Goal: Task Accomplishment & Management: Manage account settings

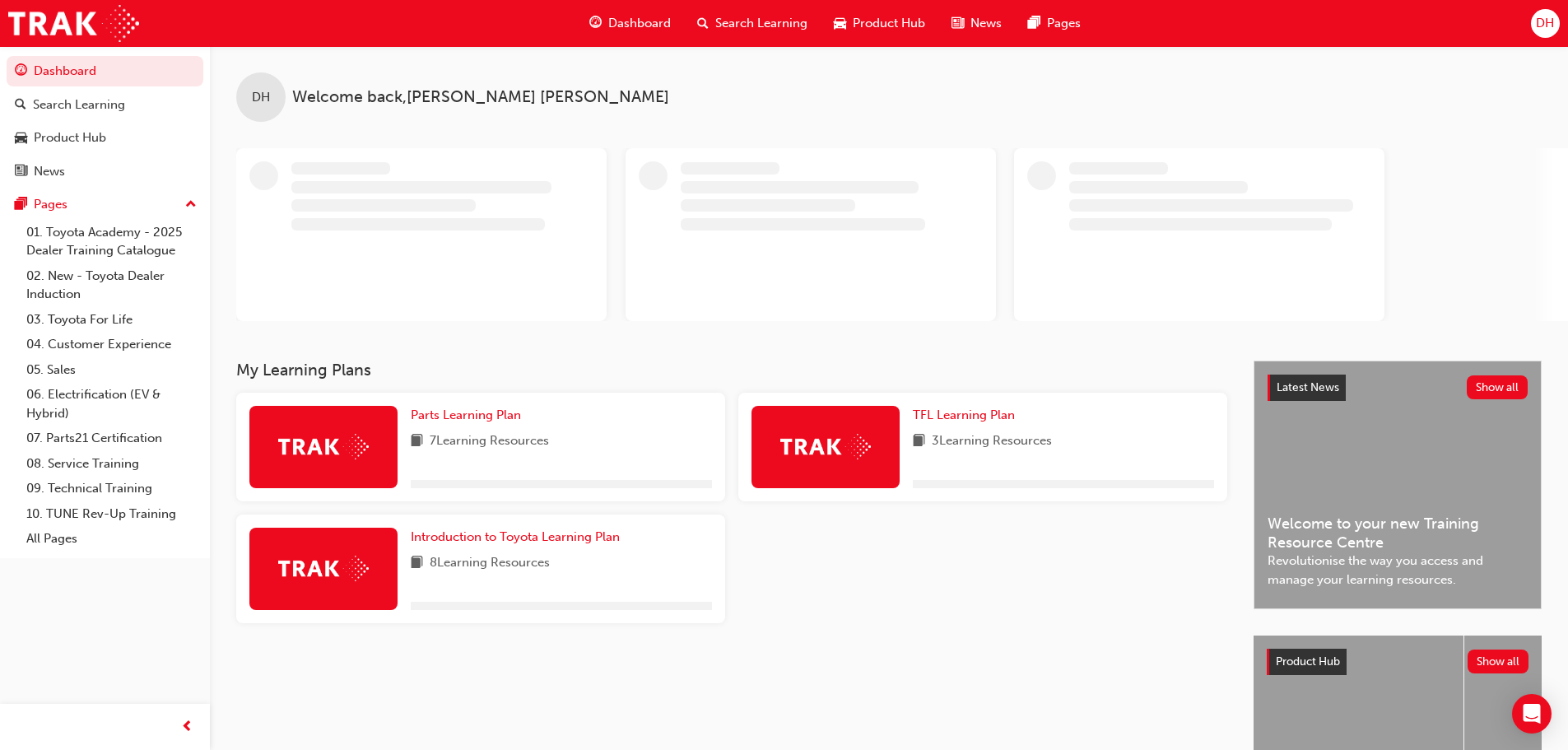
click at [1558, 23] on div "DH" at bounding box center [1545, 24] width 28 height 28
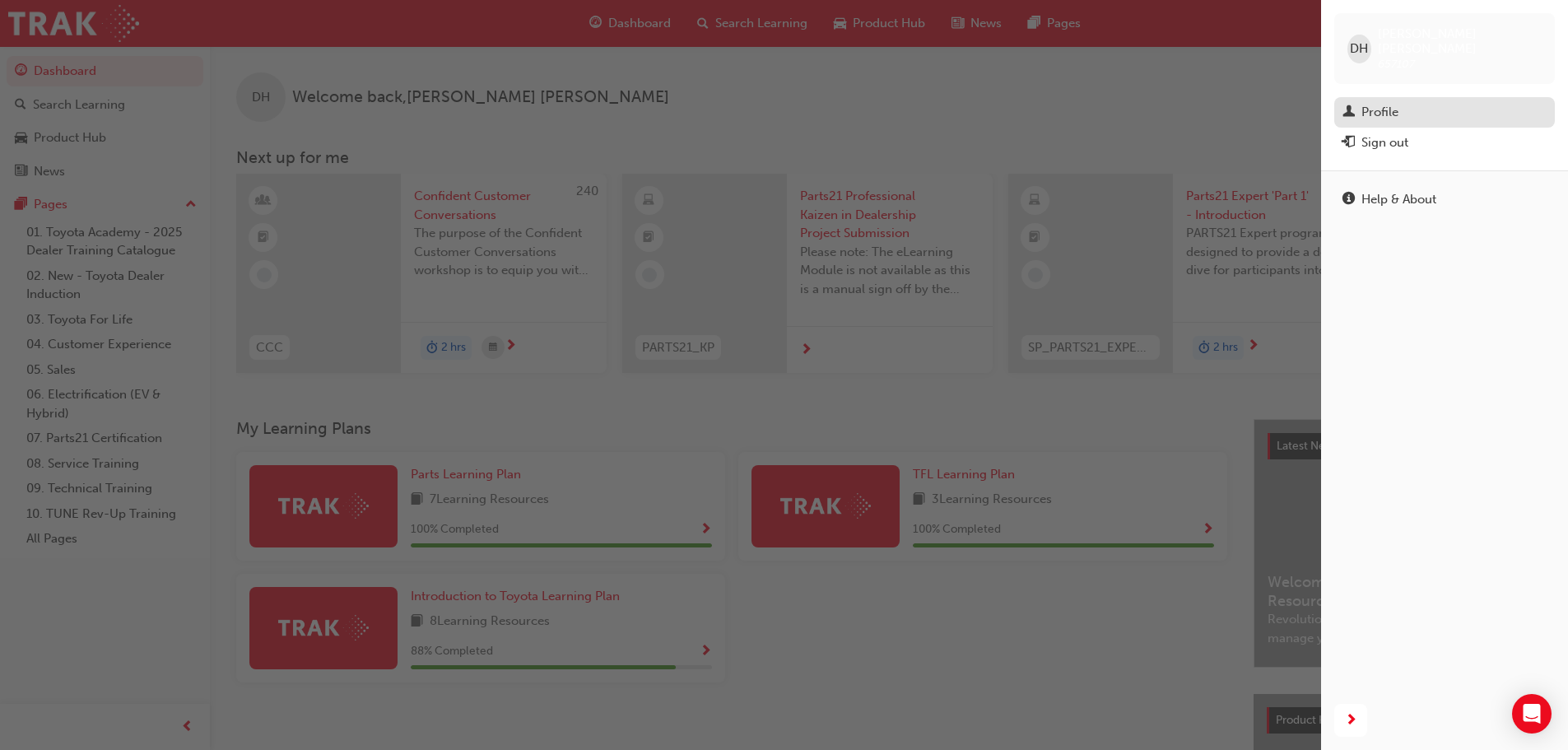
click at [1375, 103] on div "Profile" at bounding box center [1380, 113] width 37 height 19
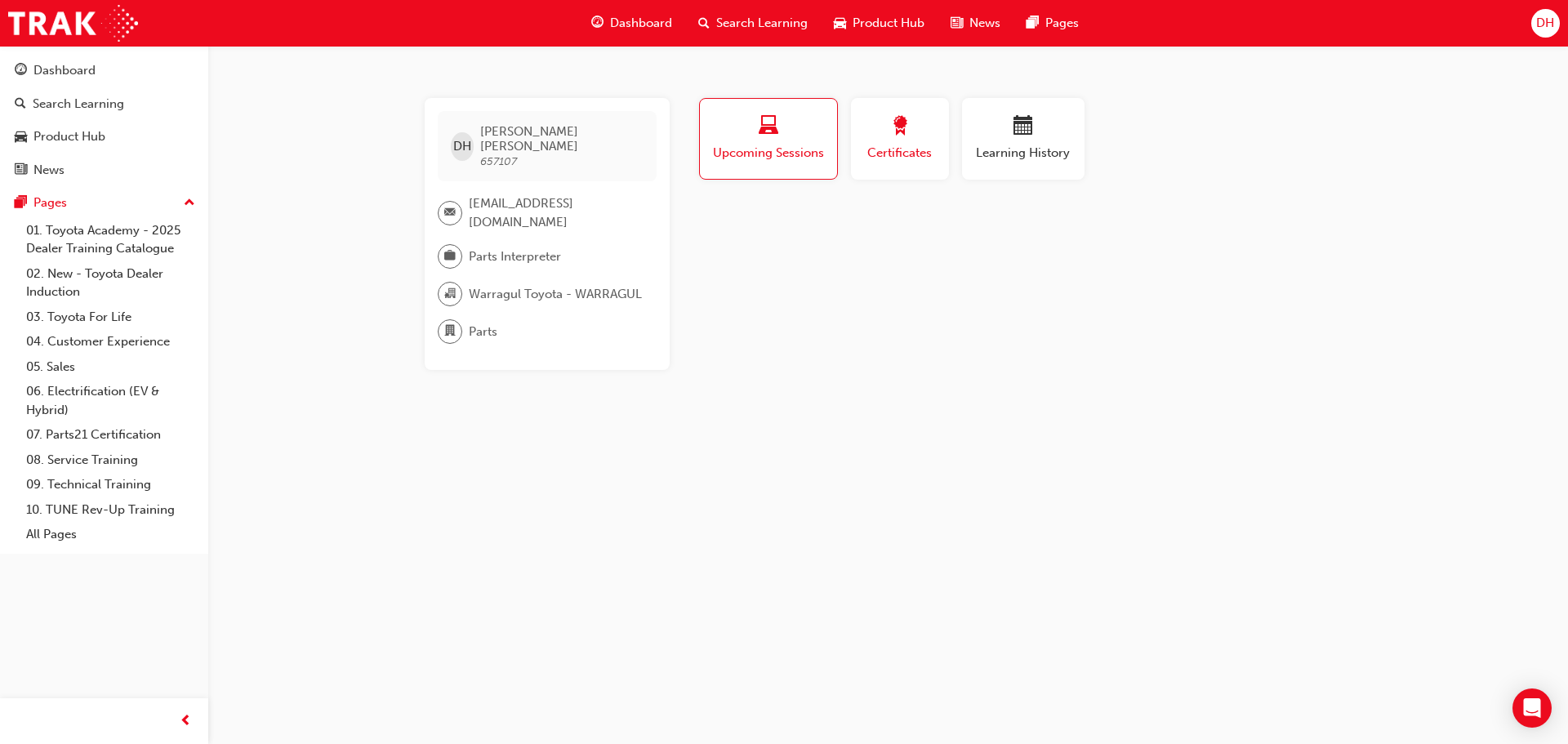
click at [912, 153] on span "Certificates" at bounding box center [900, 153] width 73 height 19
click at [1548, 19] on span "DH" at bounding box center [1545, 23] width 18 height 19
